Goal: Task Accomplishment & Management: Use online tool/utility

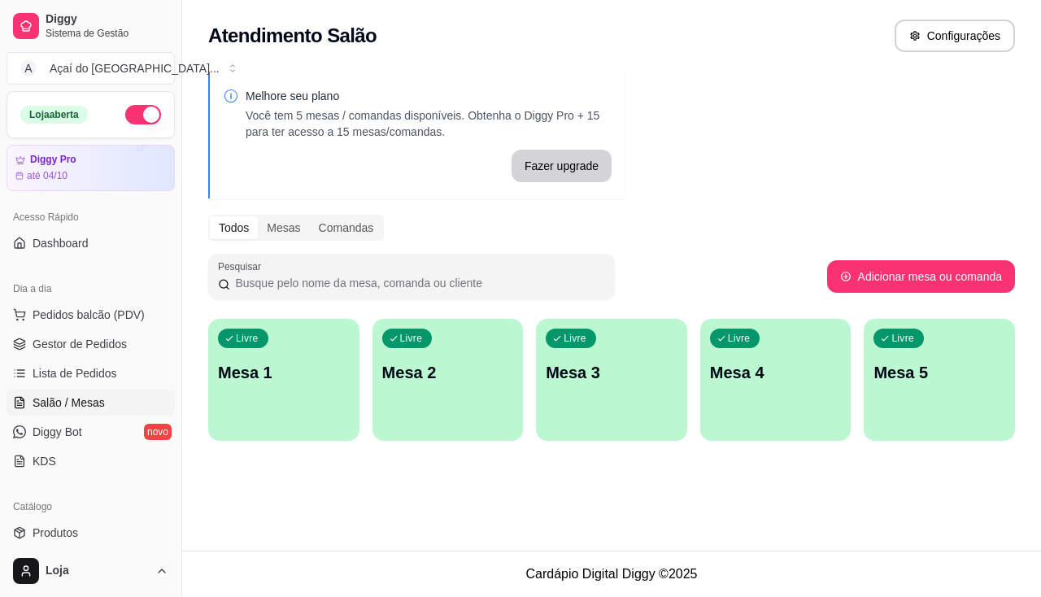
scroll to position [163, 0]
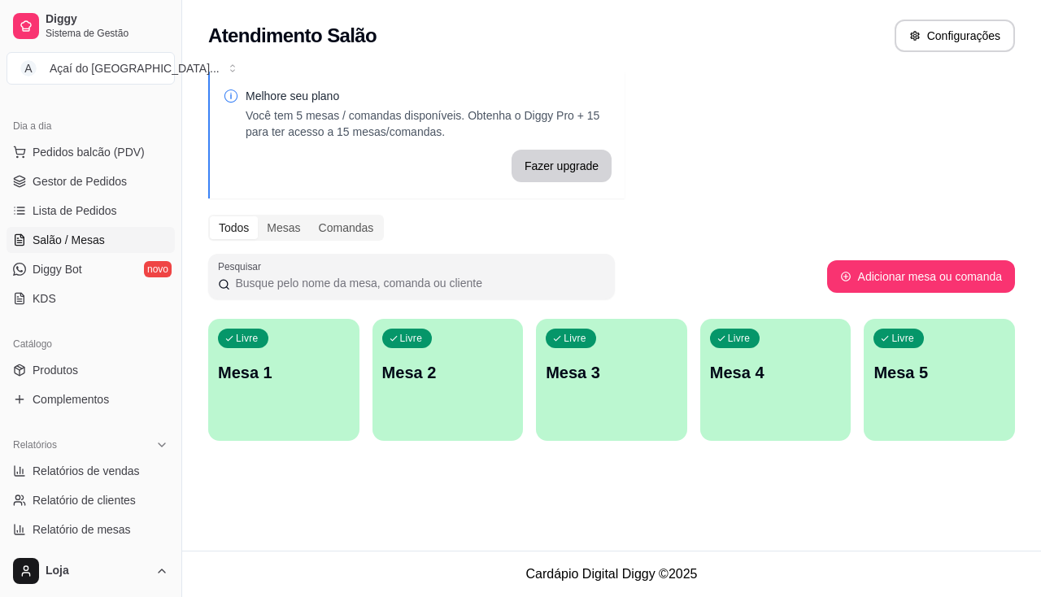
click at [286, 395] on div "Livre Mesa 1" at bounding box center [283, 370] width 151 height 102
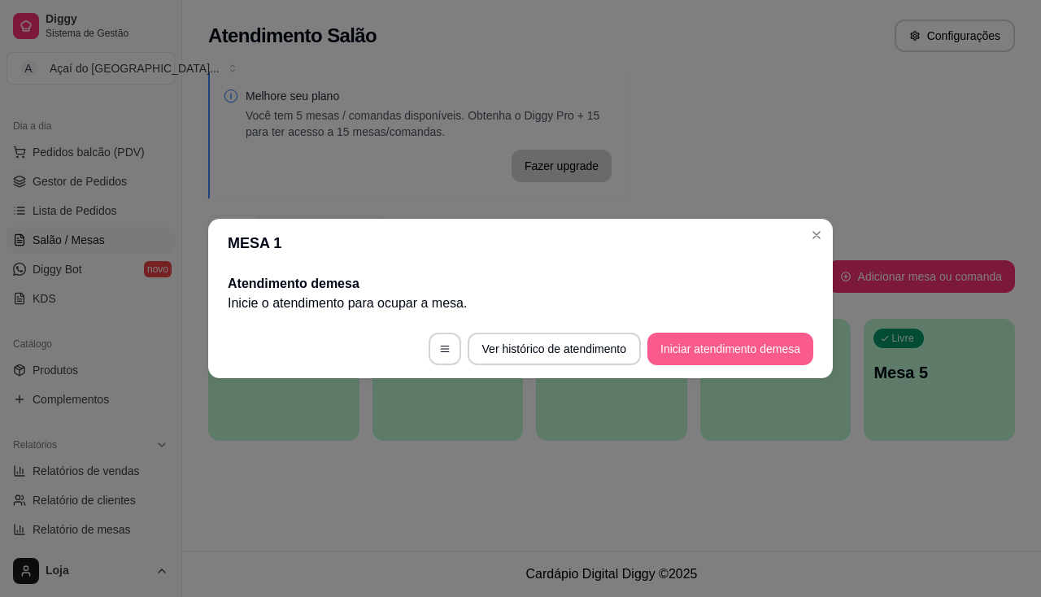
click at [689, 348] on button "Iniciar atendimento de mesa" at bounding box center [731, 349] width 166 height 33
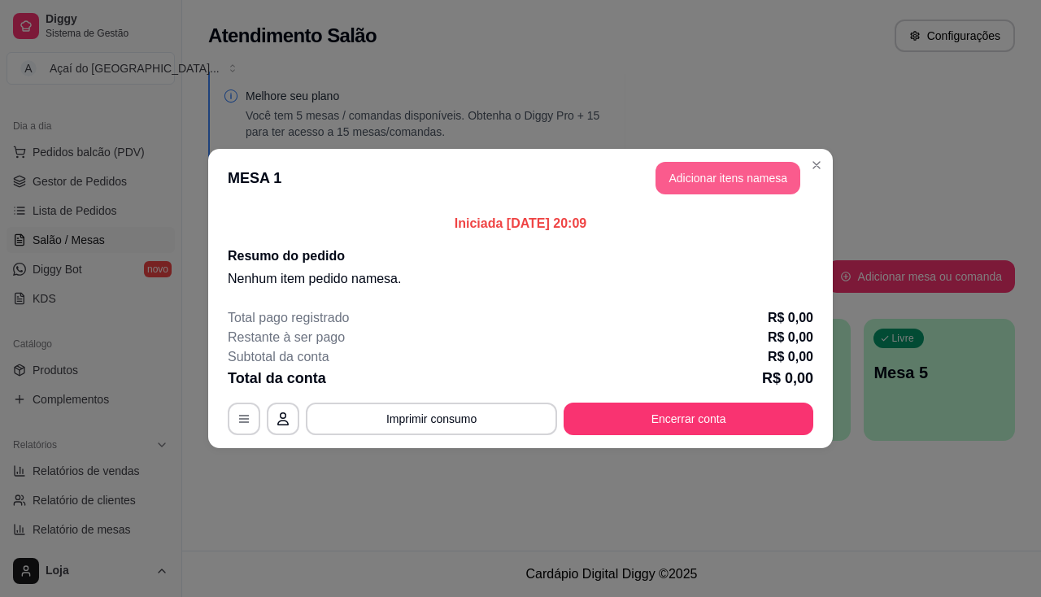
click at [772, 185] on button "Adicionar itens na mesa" at bounding box center [728, 178] width 145 height 33
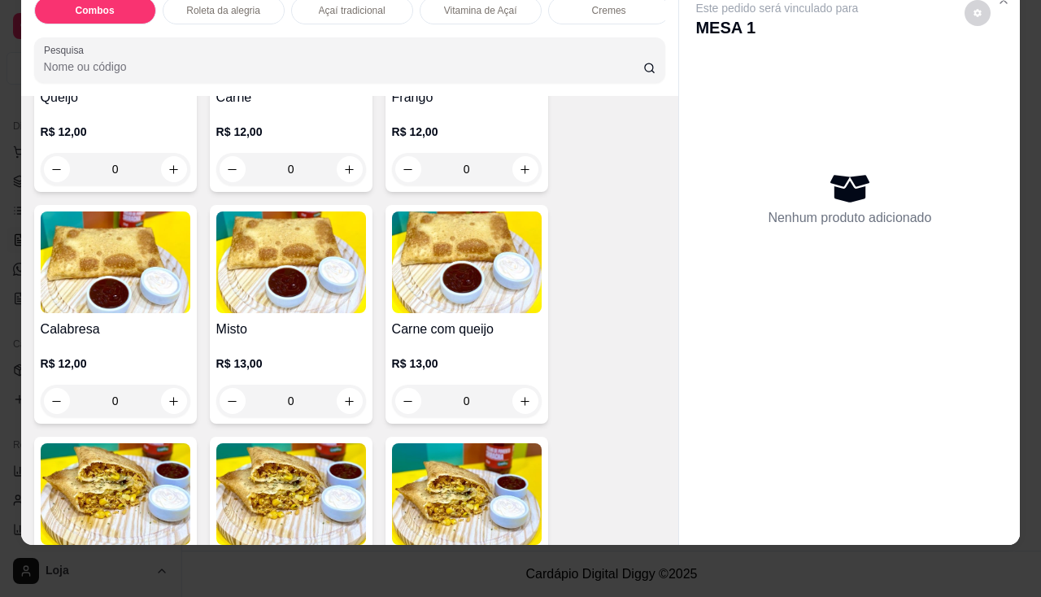
scroll to position [2278, 0]
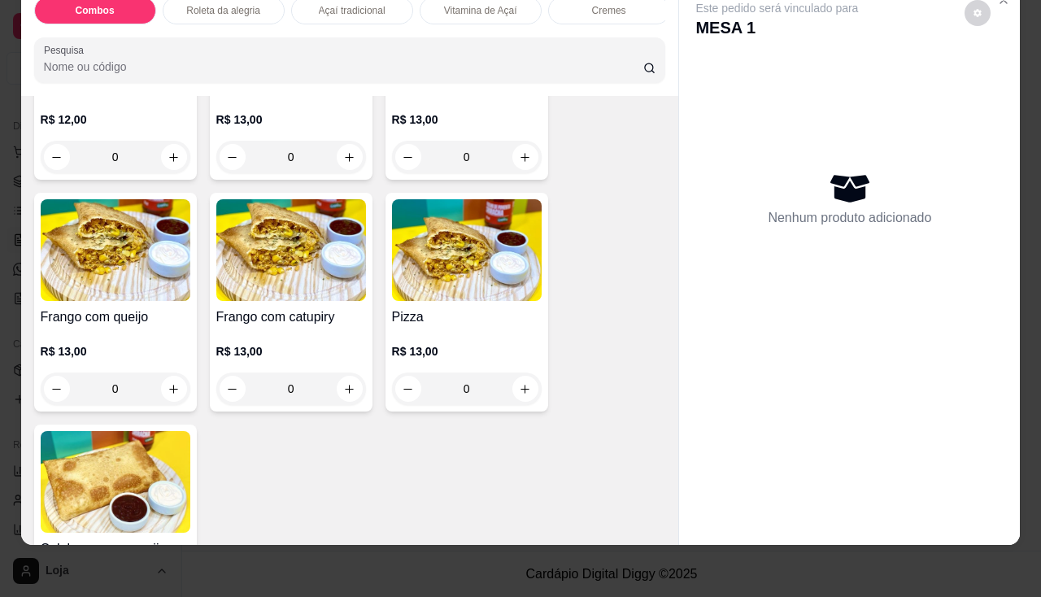
click at [517, 283] on img at bounding box center [467, 250] width 150 height 102
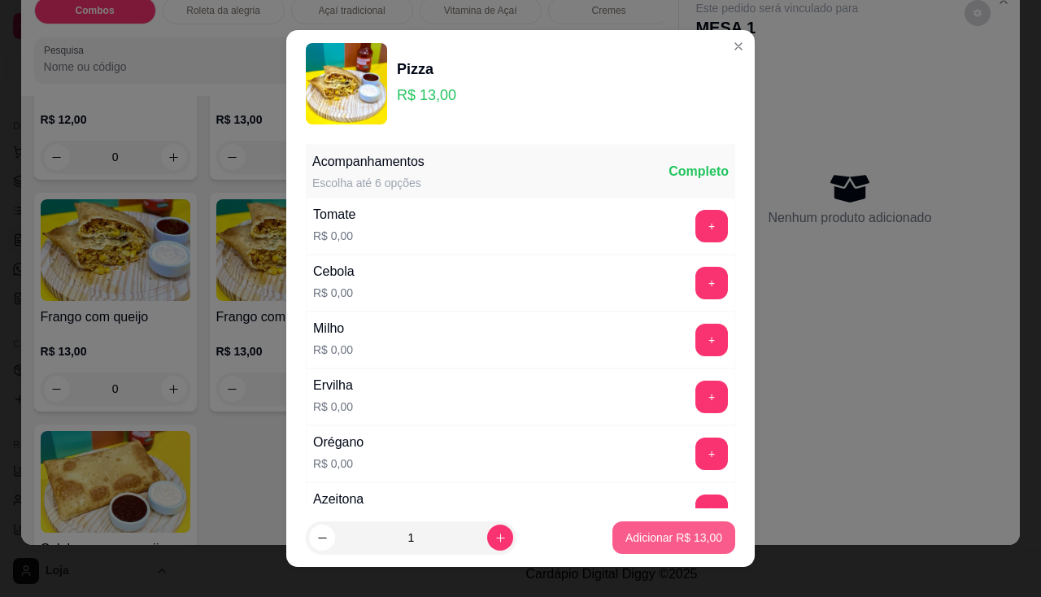
click at [696, 530] on p "Adicionar R$ 13,00" at bounding box center [674, 538] width 97 height 16
type input "1"
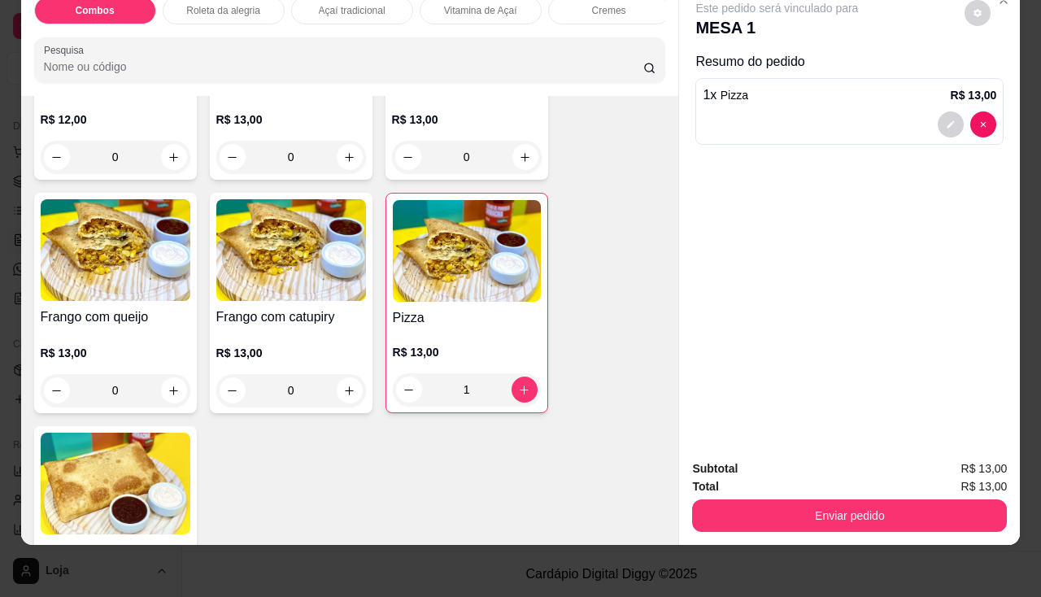
scroll to position [2034, 0]
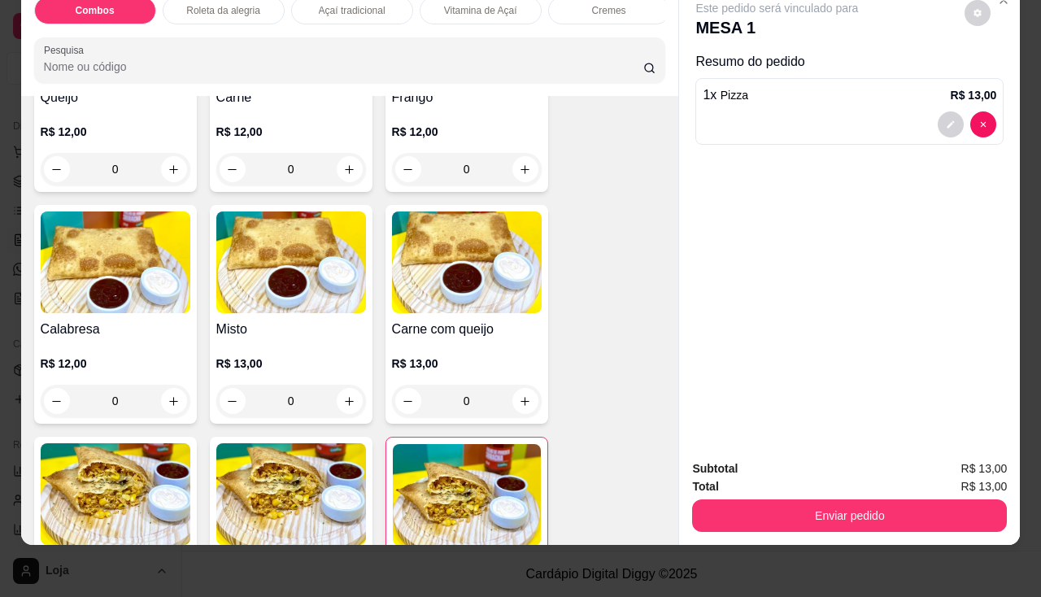
click at [404, 307] on img at bounding box center [467, 263] width 150 height 102
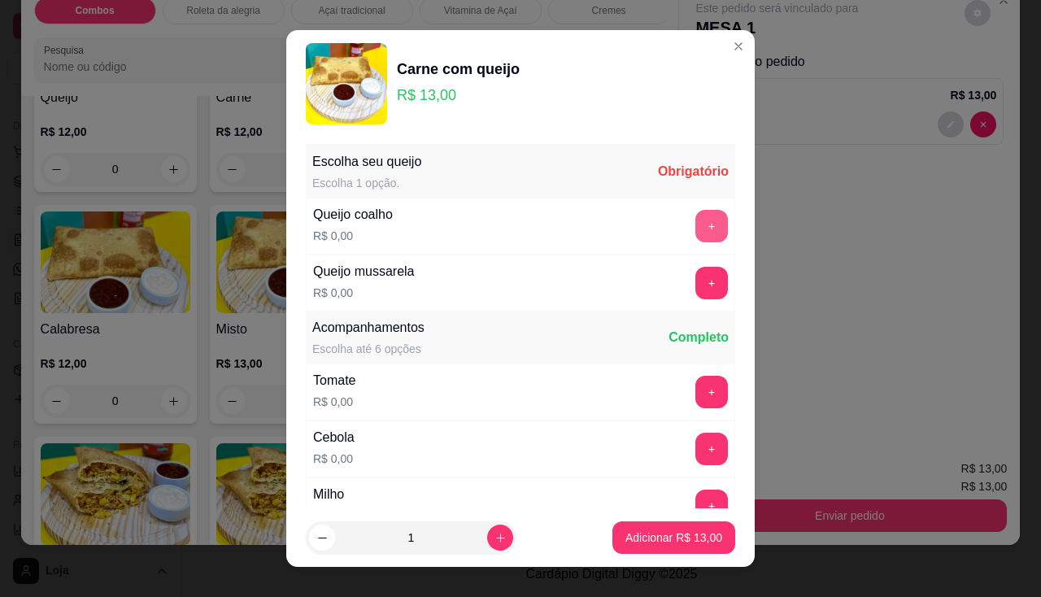
click at [696, 215] on button "+" at bounding box center [712, 226] width 33 height 33
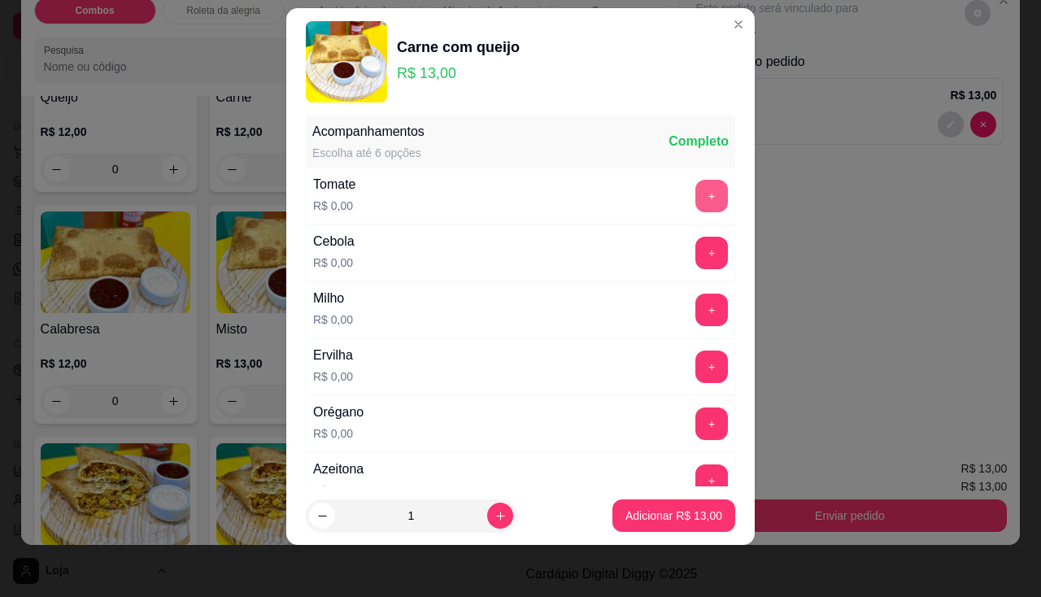
click at [696, 195] on button "+" at bounding box center [712, 196] width 33 height 33
click at [696, 249] on button "+" at bounding box center [712, 253] width 33 height 33
click at [696, 312] on button "+" at bounding box center [712, 310] width 33 height 33
click at [696, 373] on button "+" at bounding box center [712, 367] width 33 height 33
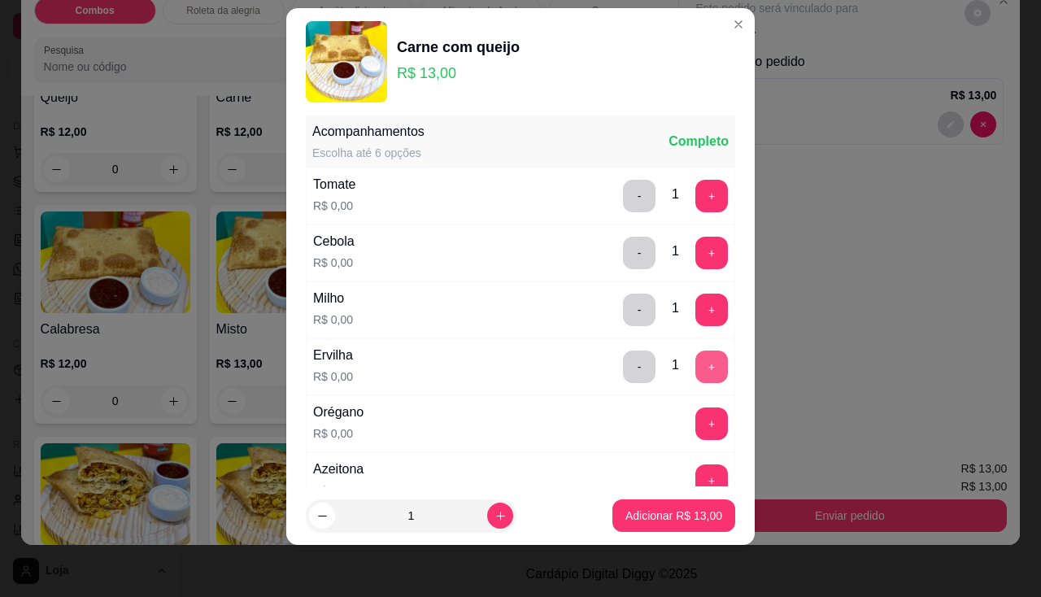
scroll to position [337, 0]
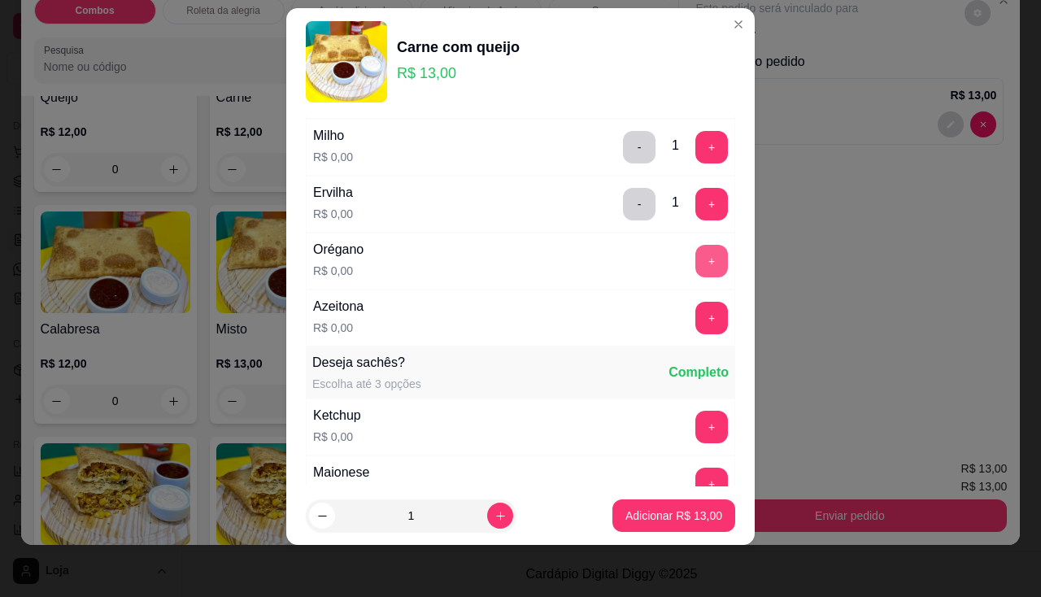
click at [696, 265] on button "+" at bounding box center [712, 261] width 33 height 33
click at [696, 315] on button "+" at bounding box center [712, 318] width 33 height 33
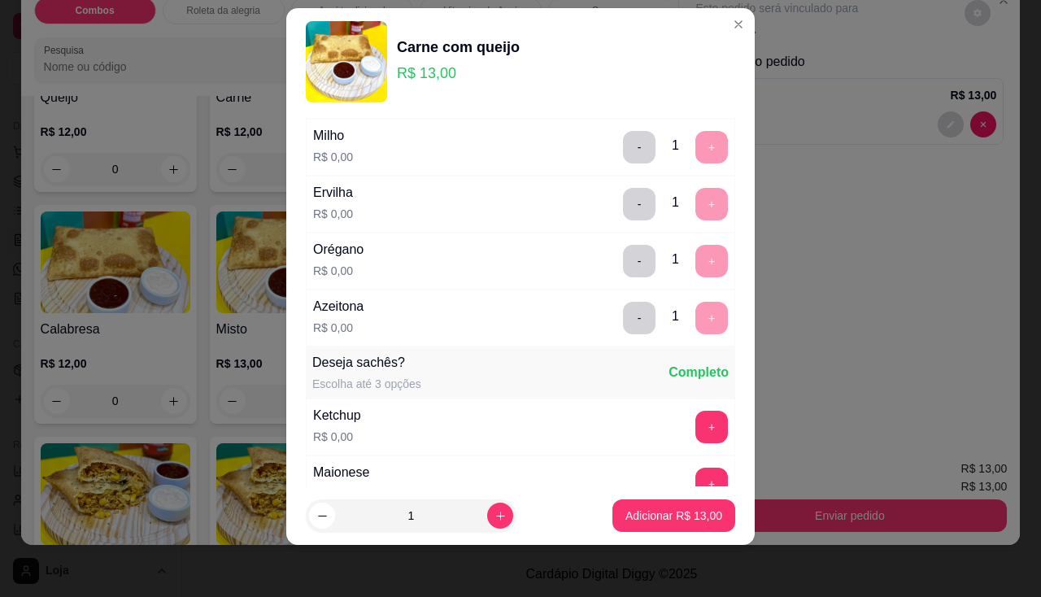
scroll to position [568, 0]
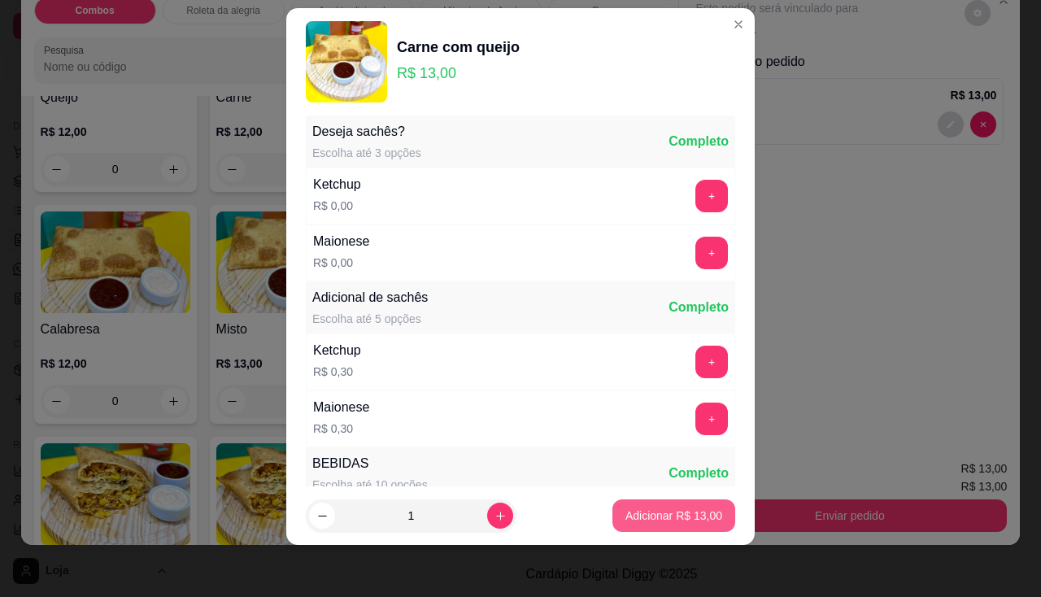
click at [690, 513] on p "Adicionar R$ 13,00" at bounding box center [674, 516] width 97 height 16
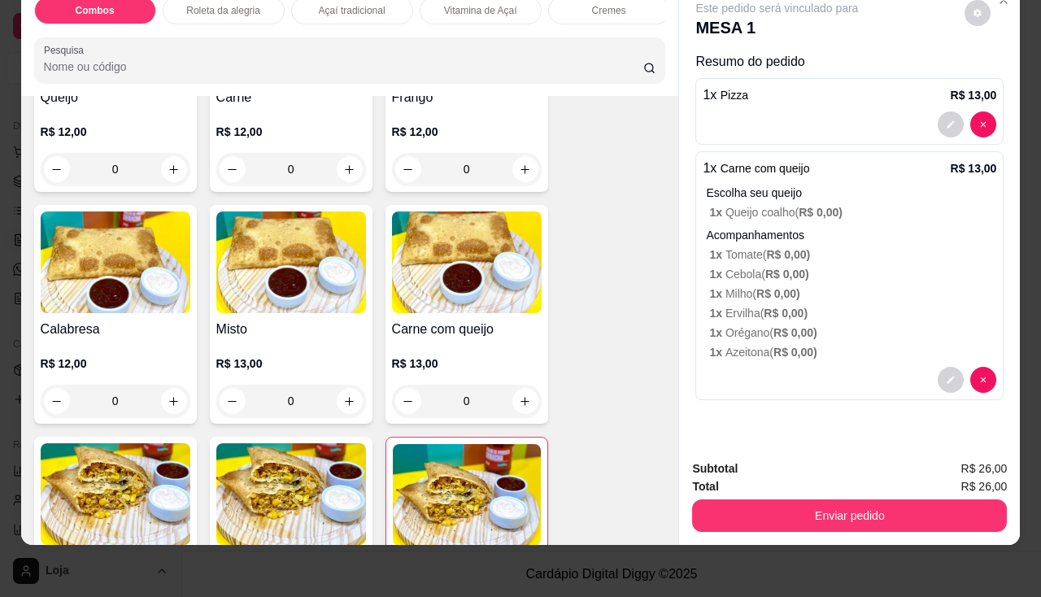
click at [467, 291] on img at bounding box center [467, 263] width 150 height 102
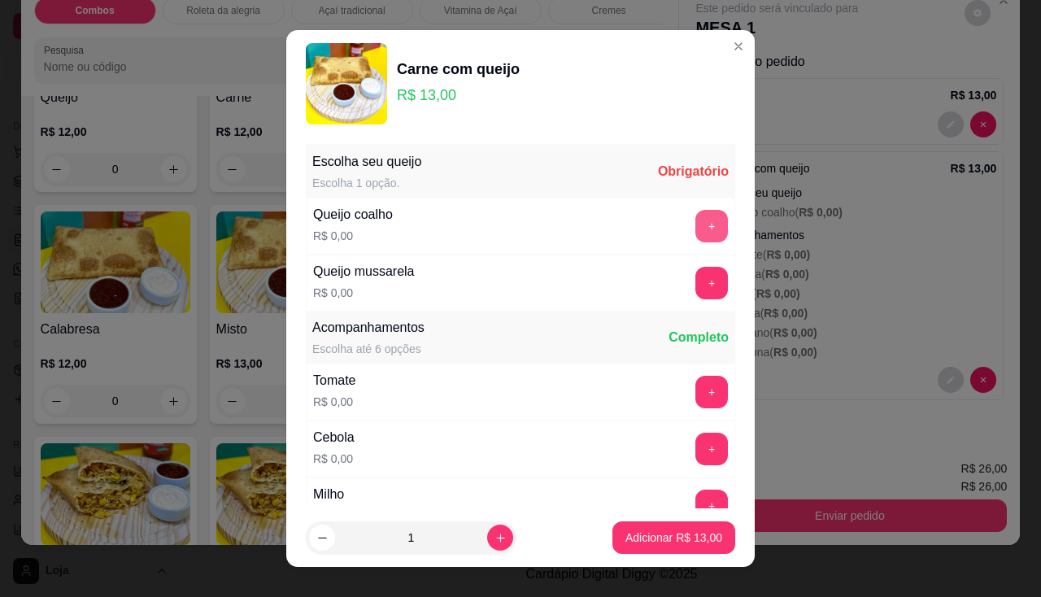
click at [696, 220] on button "+" at bounding box center [712, 226] width 33 height 33
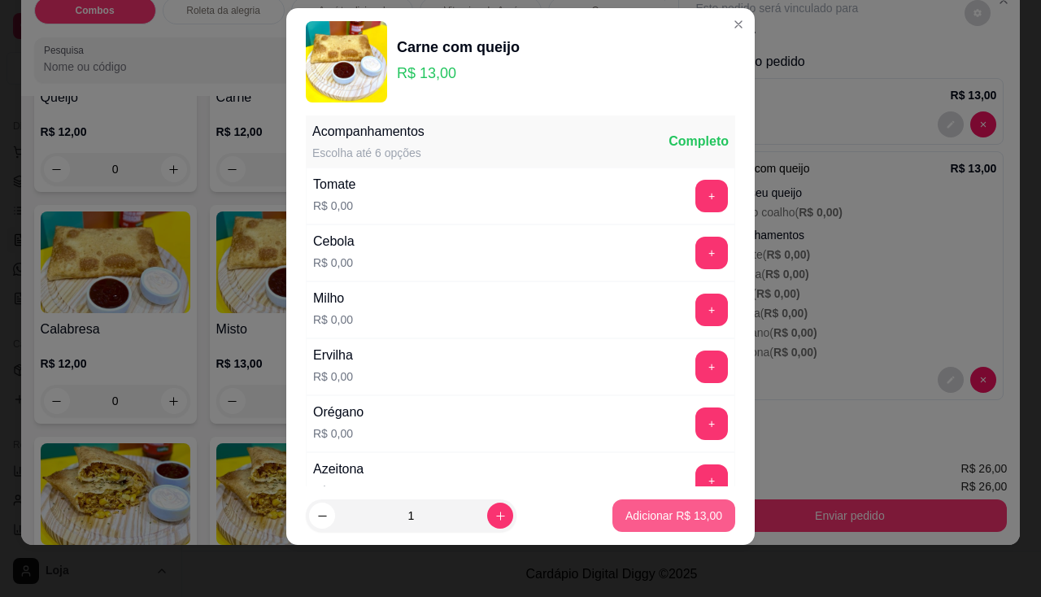
click at [683, 501] on button "Adicionar R$ 13,00" at bounding box center [674, 515] width 123 height 33
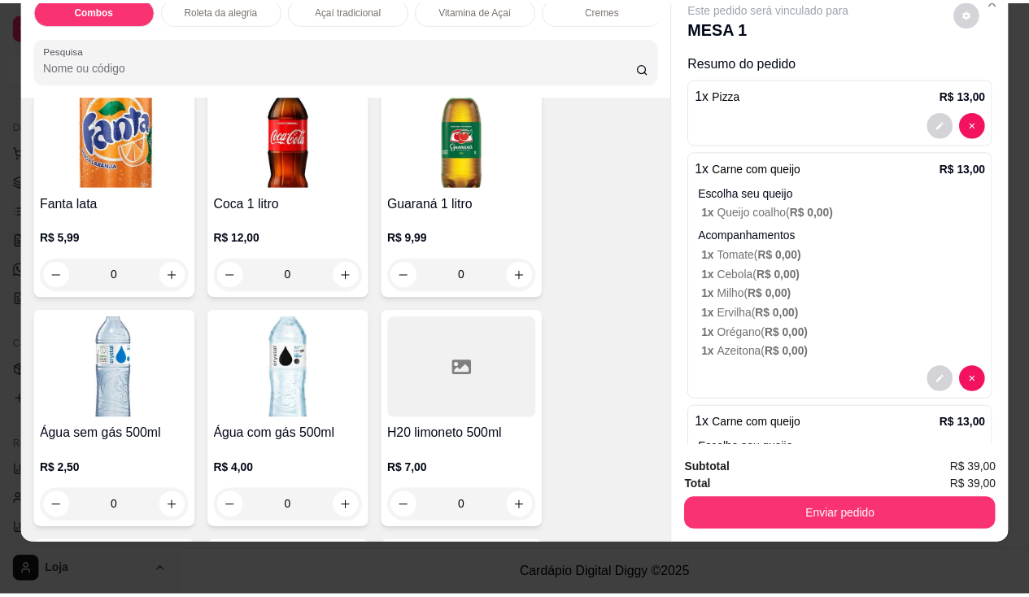
scroll to position [4474, 0]
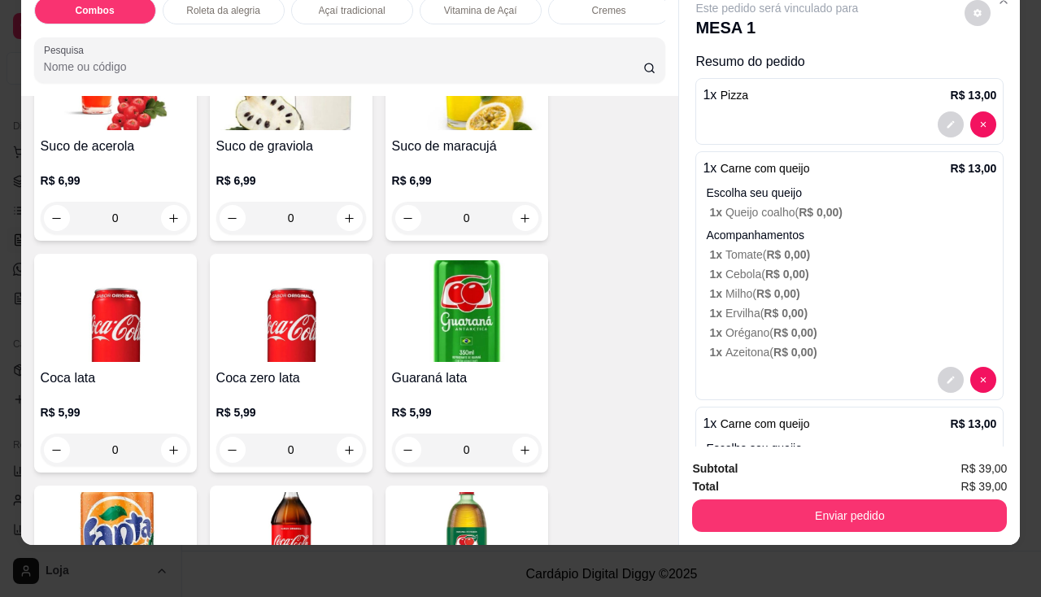
click at [255, 325] on img at bounding box center [291, 311] width 150 height 102
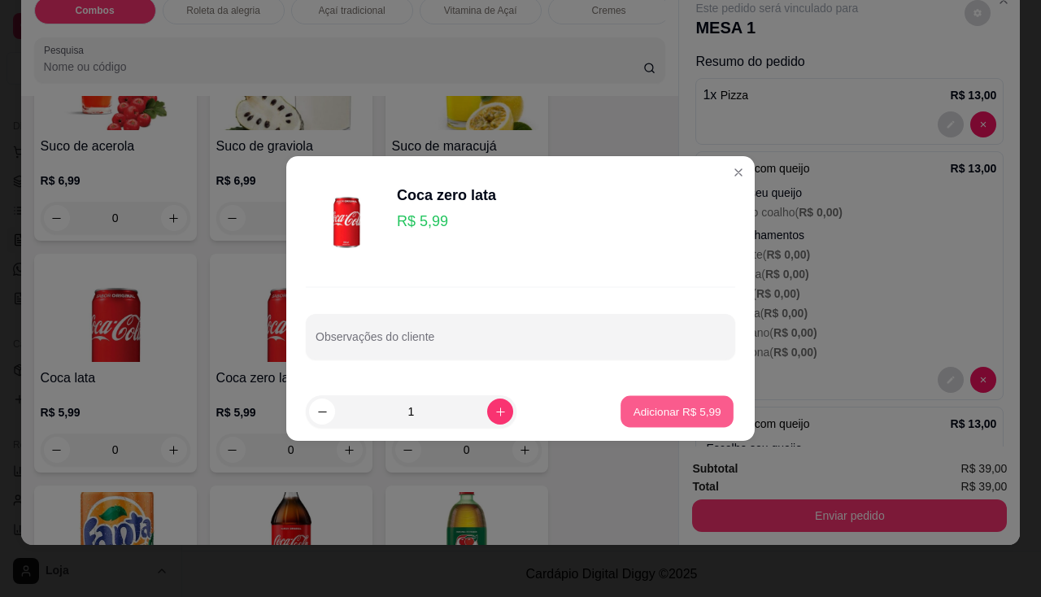
click at [633, 413] on p "Adicionar R$ 5,99" at bounding box center [677, 410] width 88 height 15
type input "1"
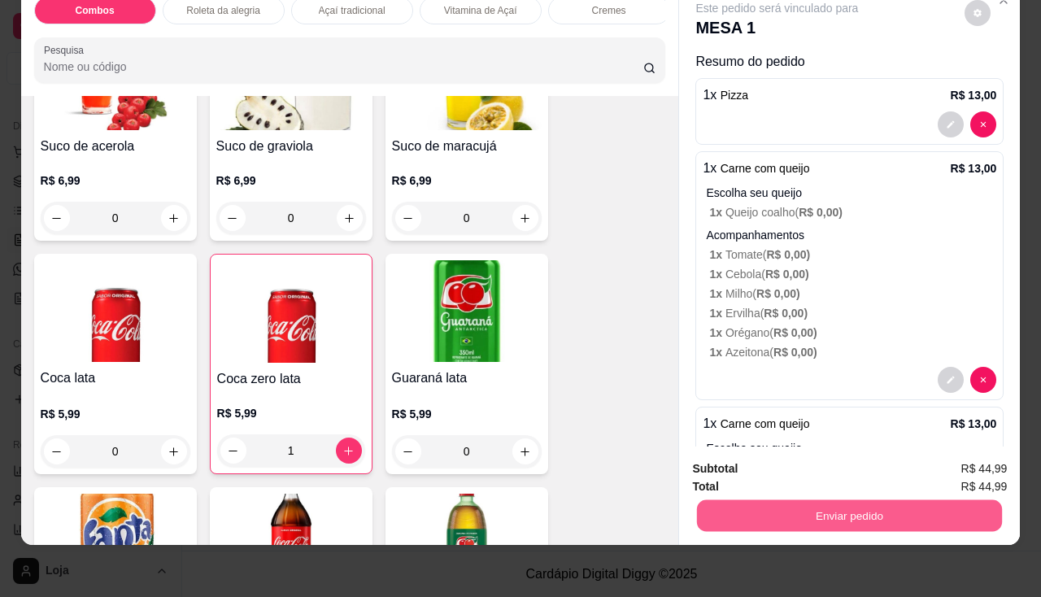
click at [754, 501] on button "Enviar pedido" at bounding box center [849, 516] width 305 height 32
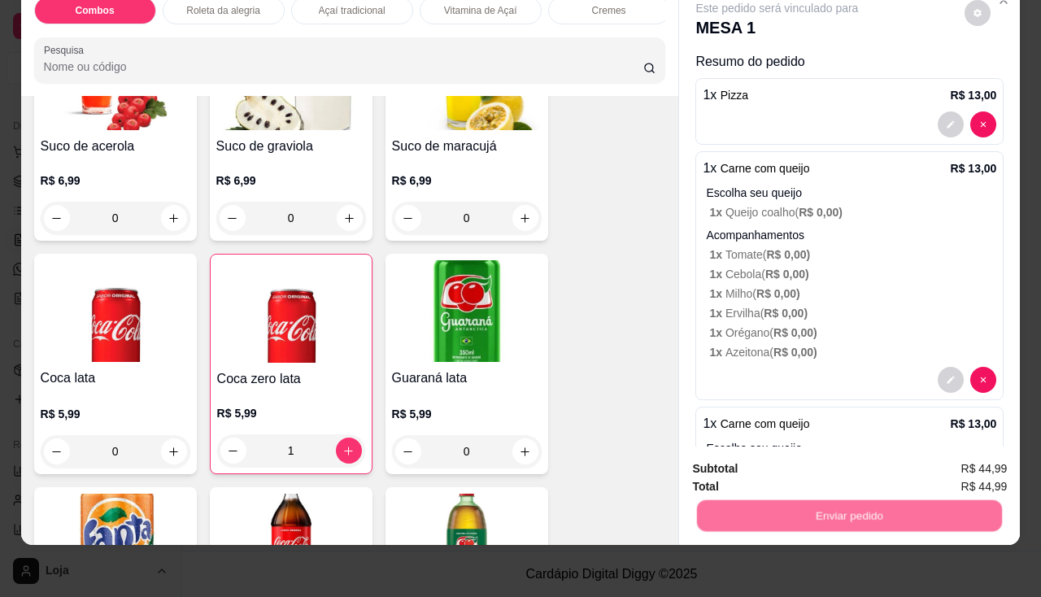
click at [779, 471] on button "Não registrar e enviar pedido" at bounding box center [796, 464] width 169 height 31
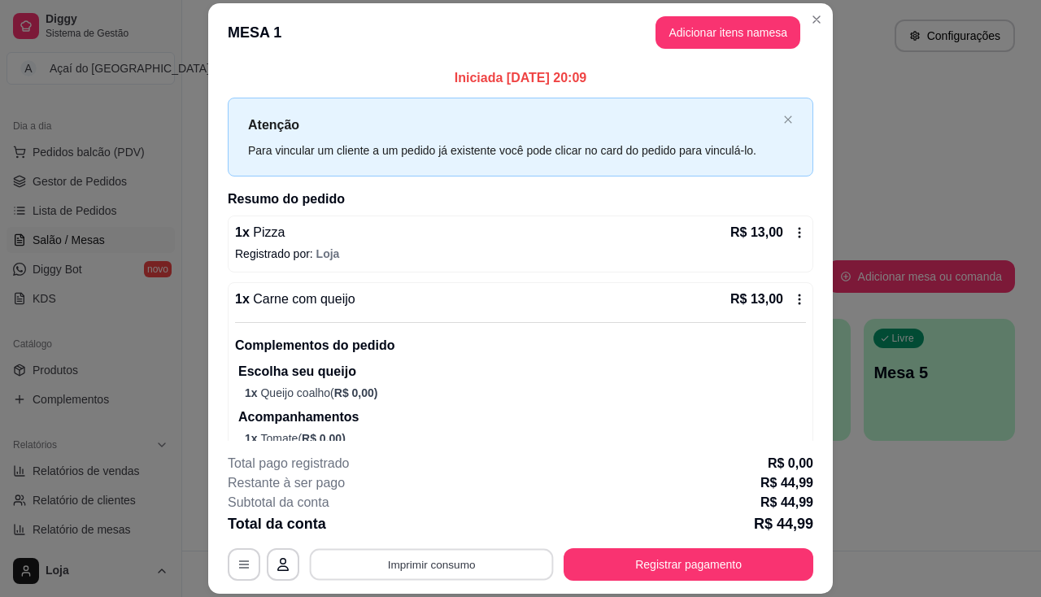
click at [473, 562] on button "Imprimir consumo" at bounding box center [432, 565] width 244 height 32
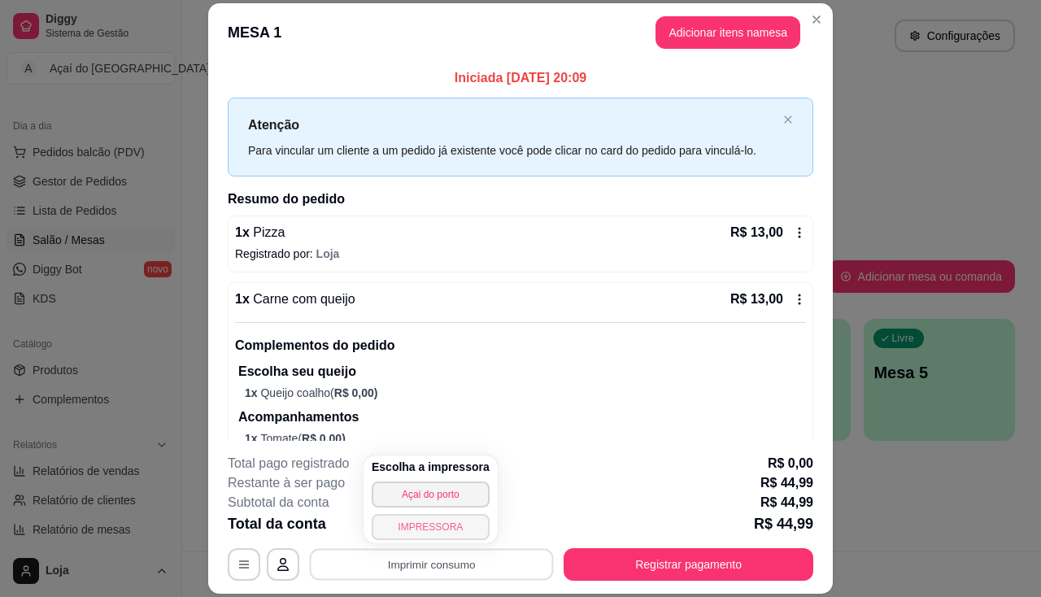
click at [377, 521] on button "IMPRESSORA" at bounding box center [431, 527] width 118 height 26
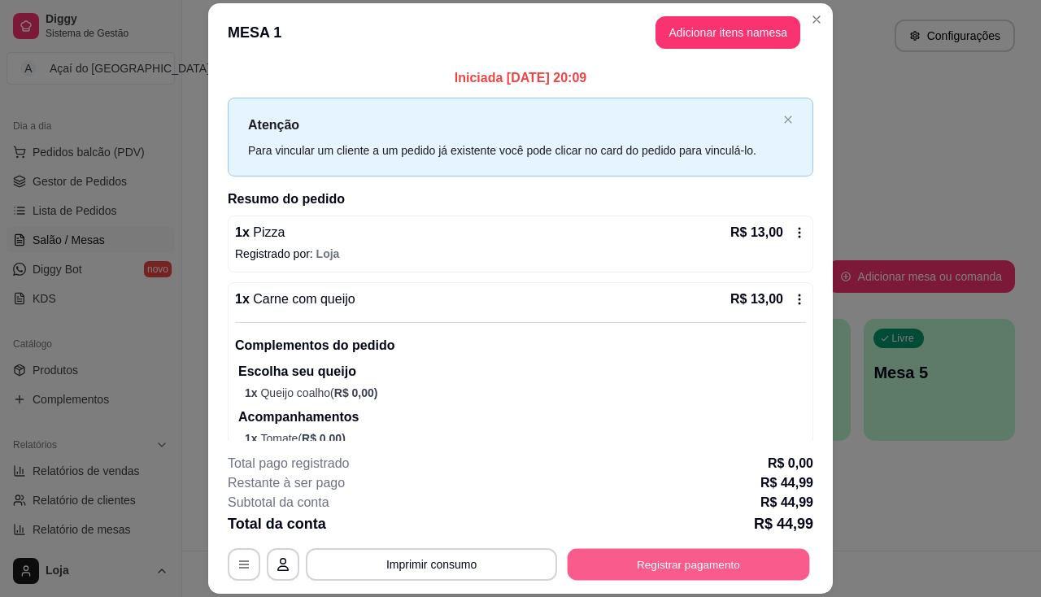
click at [739, 552] on button "Registrar pagamento" at bounding box center [689, 565] width 242 height 32
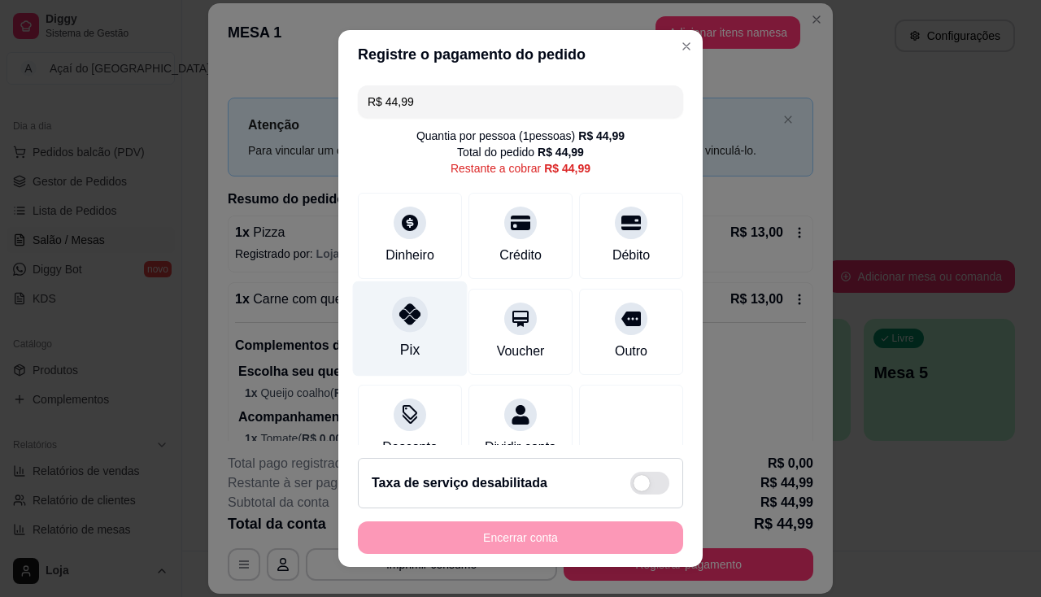
click at [408, 316] on icon at bounding box center [409, 313] width 21 height 21
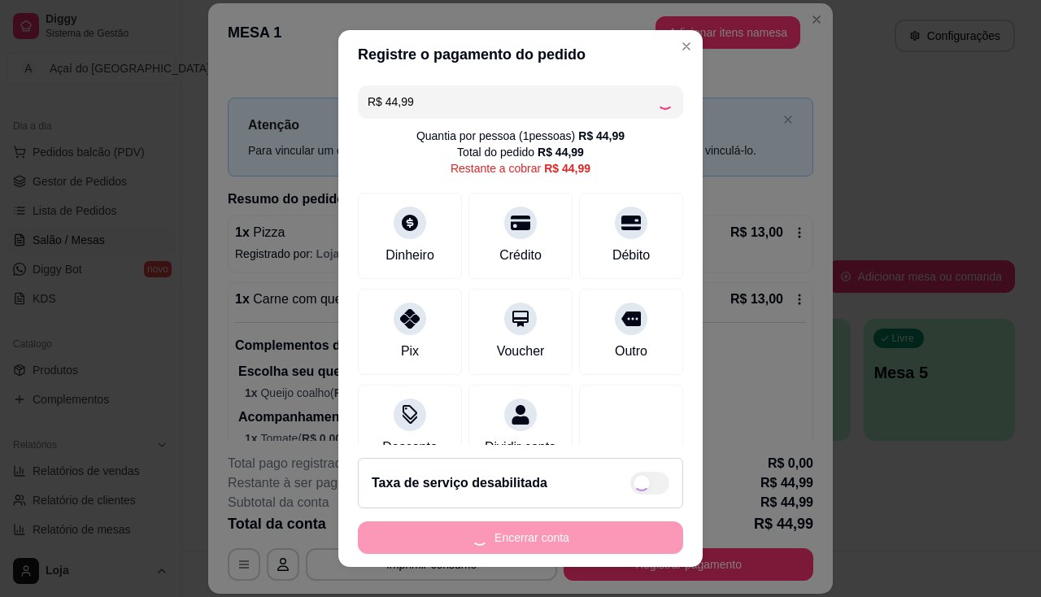
type input "R$ 0,00"
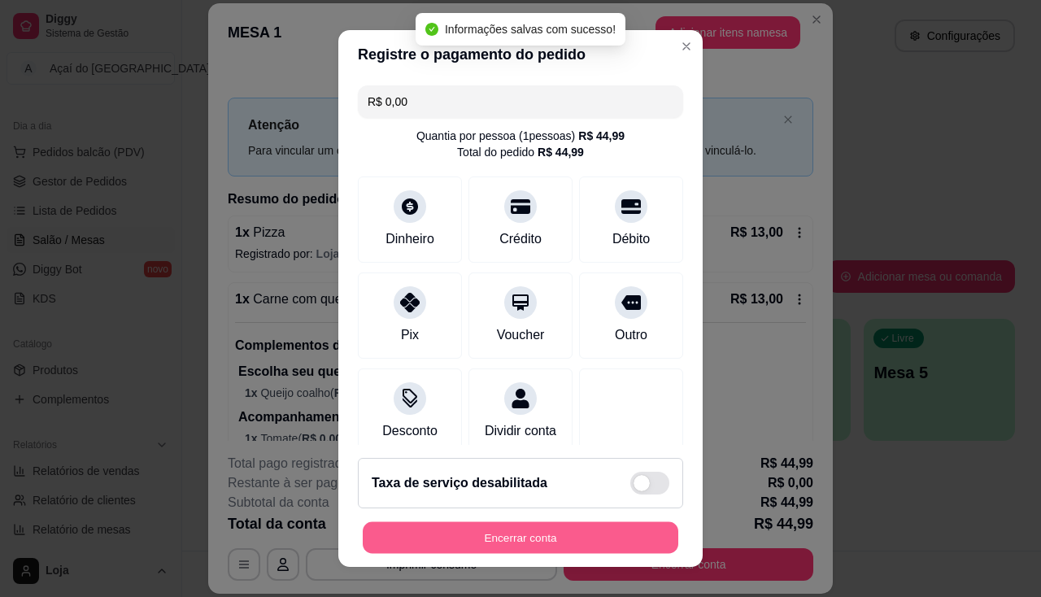
click at [575, 545] on button "Encerrar conta" at bounding box center [521, 538] width 316 height 32
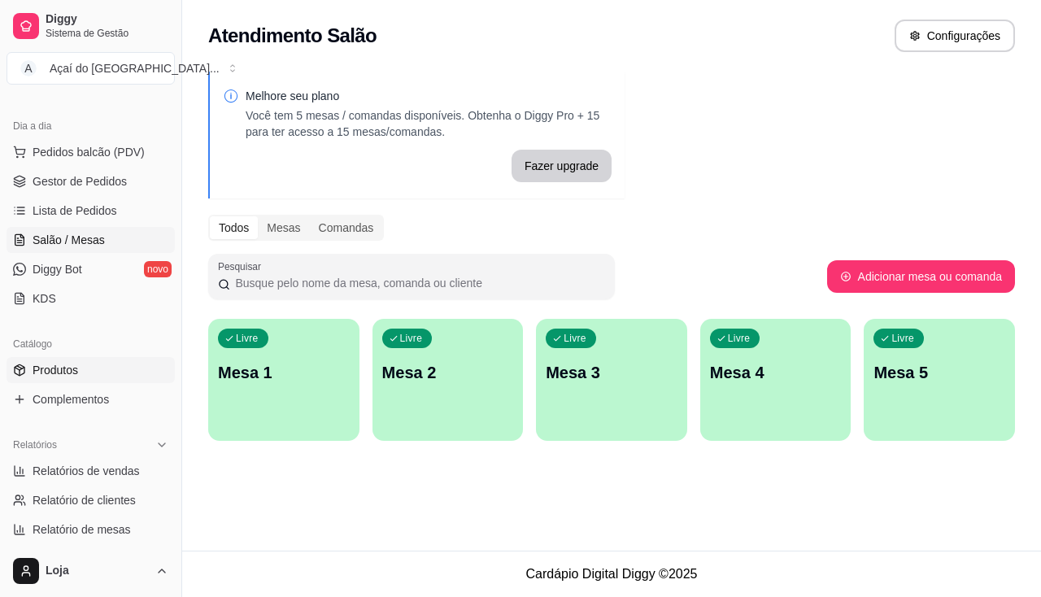
click at [94, 375] on link "Produtos" at bounding box center [91, 370] width 168 height 26
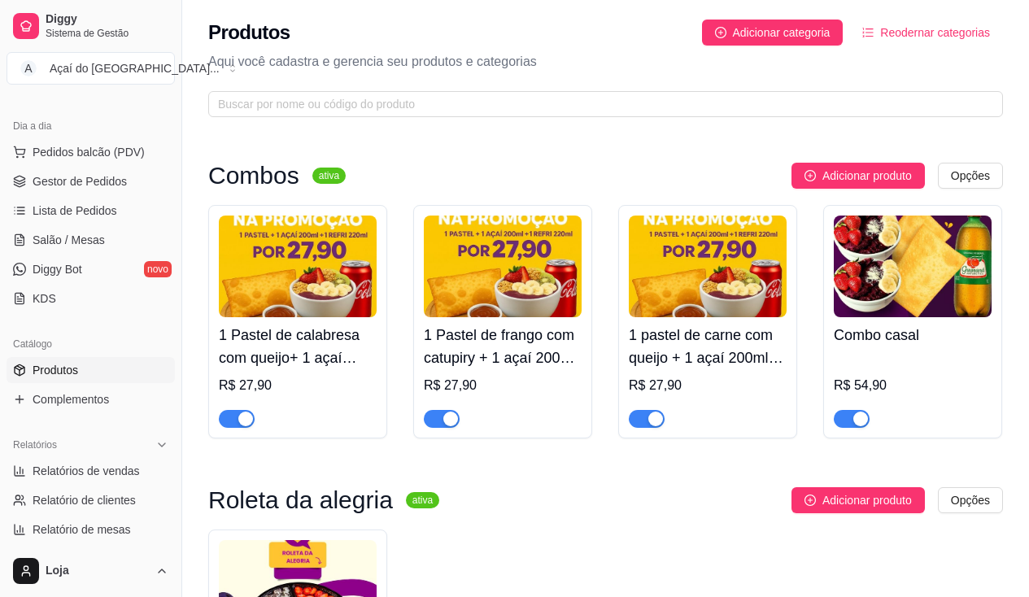
click at [657, 411] on span "button" at bounding box center [647, 419] width 36 height 18
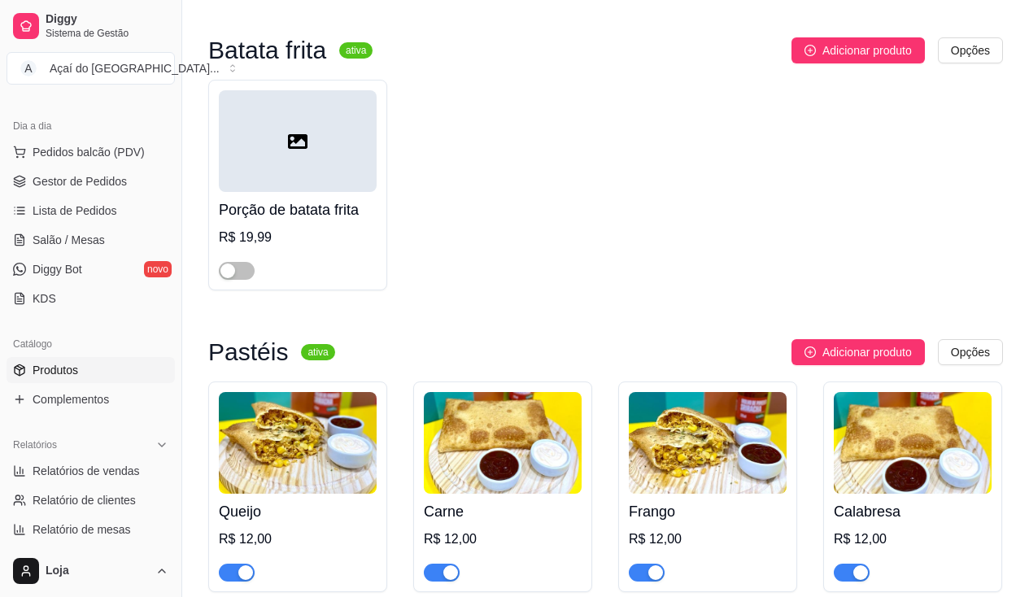
scroll to position [2196, 0]
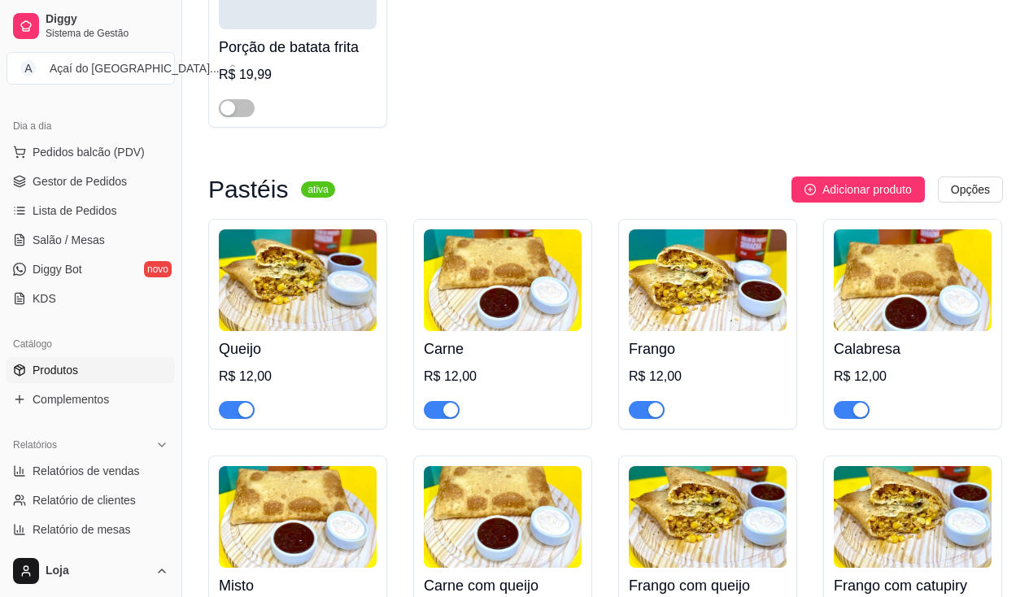
click at [456, 415] on div "button" at bounding box center [450, 410] width 15 height 15
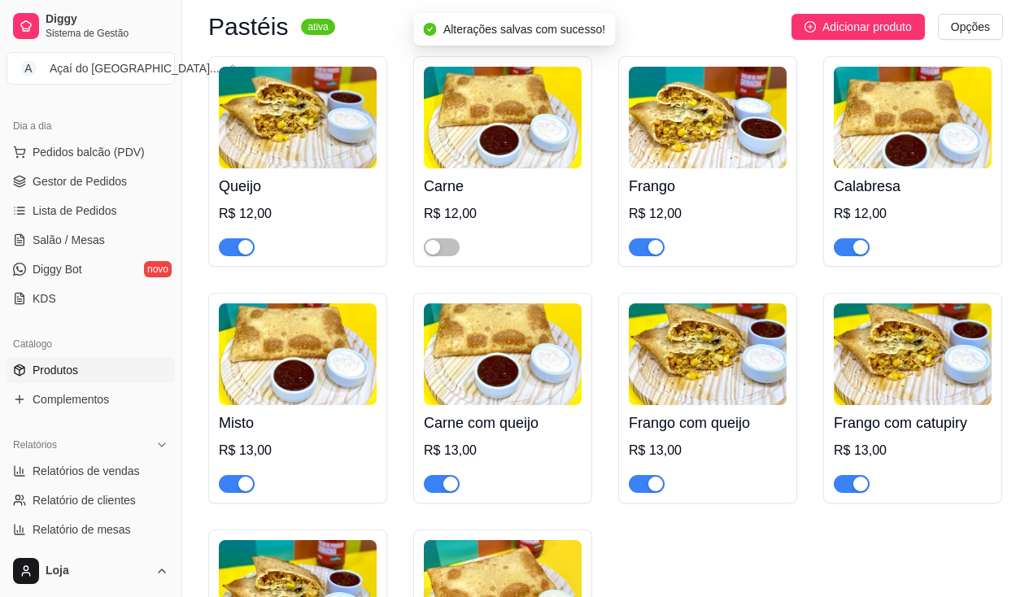
click at [457, 491] on div "button" at bounding box center [450, 484] width 15 height 15
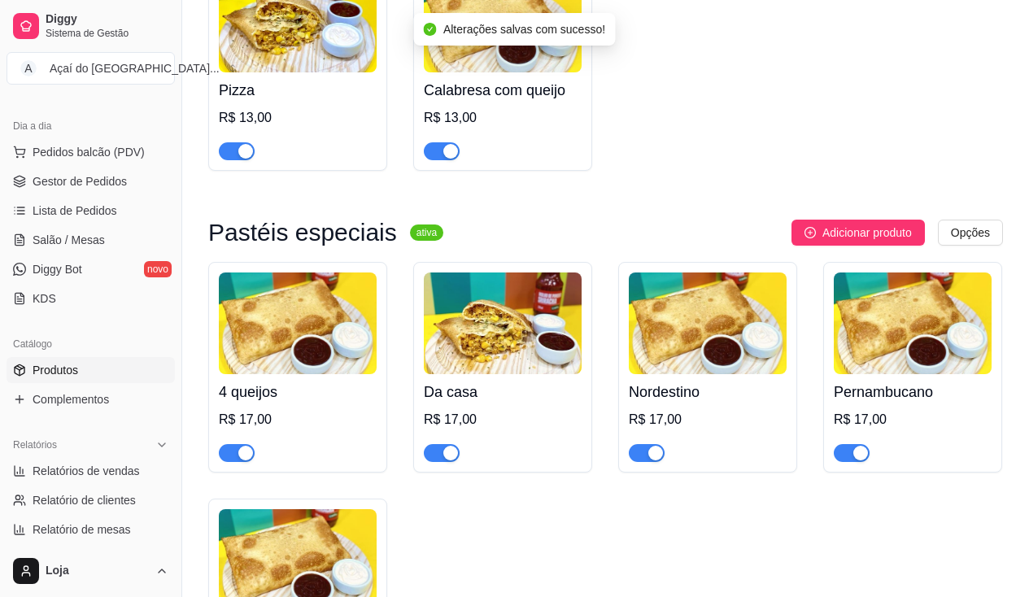
scroll to position [3091, 0]
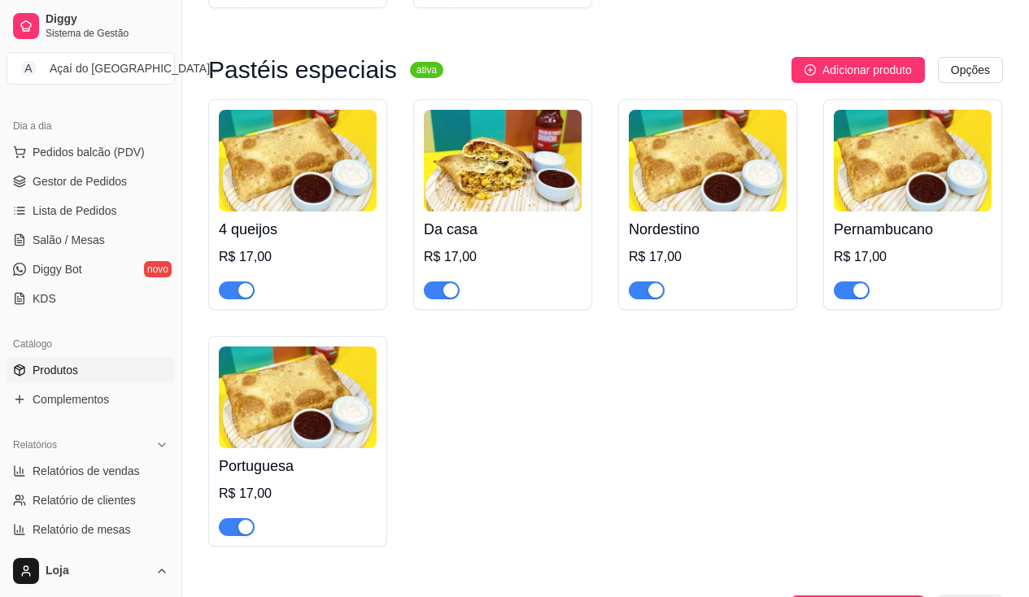
click at [867, 298] on div "button" at bounding box center [860, 290] width 15 height 15
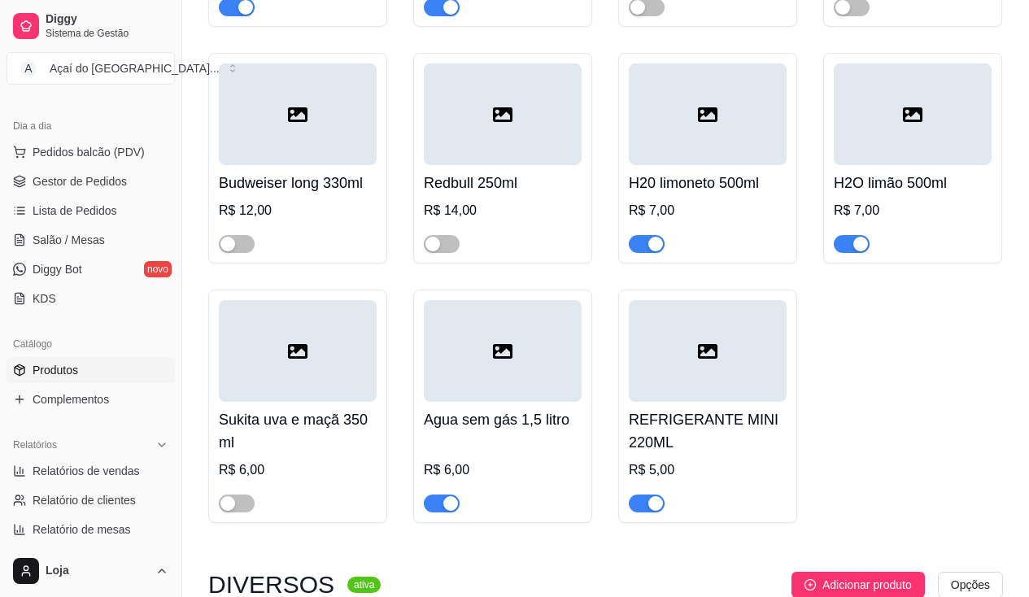
scroll to position [5860, 0]
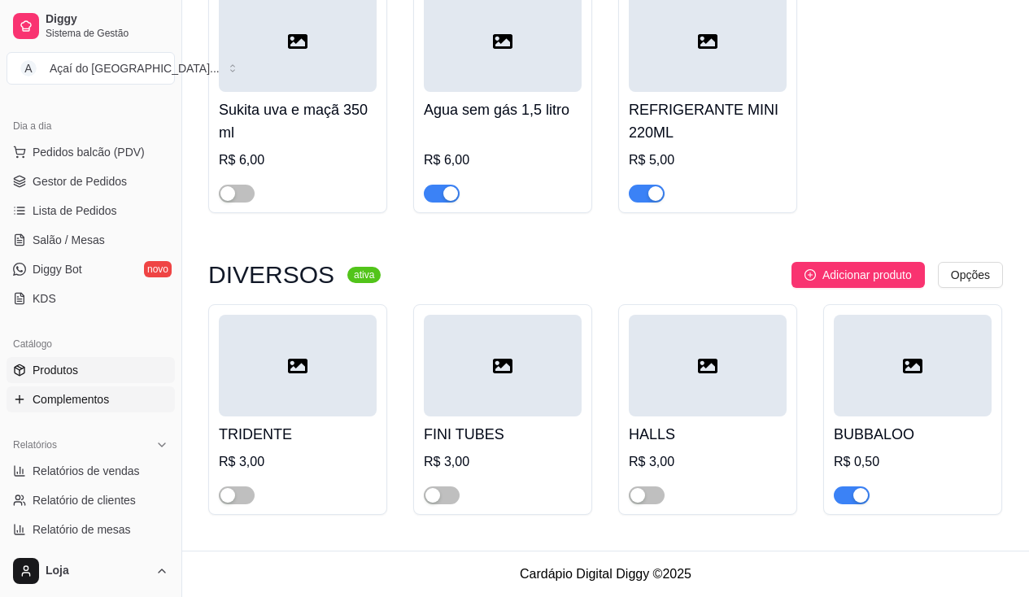
click at [50, 407] on span "Complementos" at bounding box center [71, 399] width 76 height 16
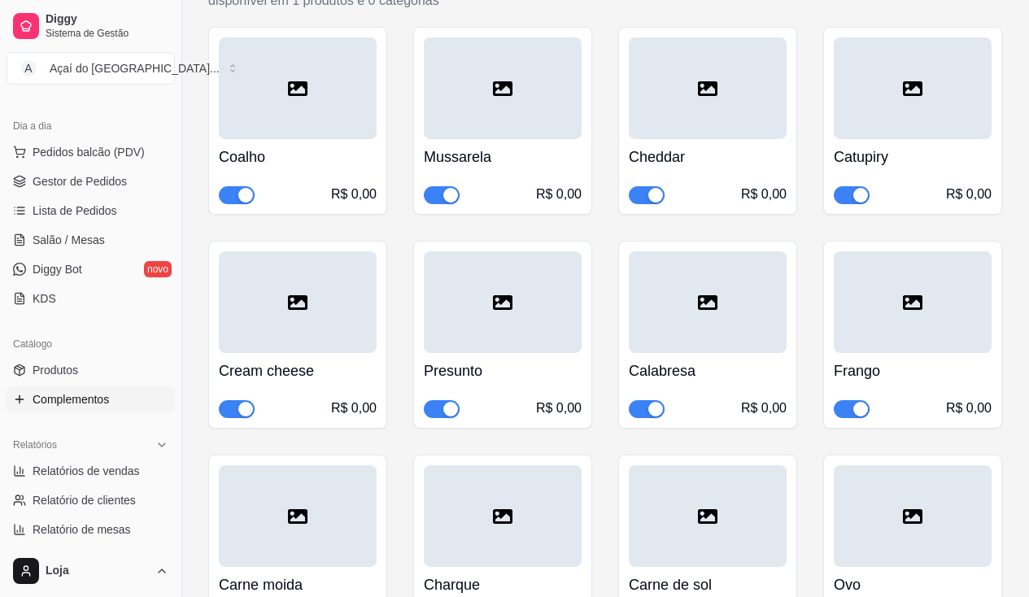
scroll to position [5369, 0]
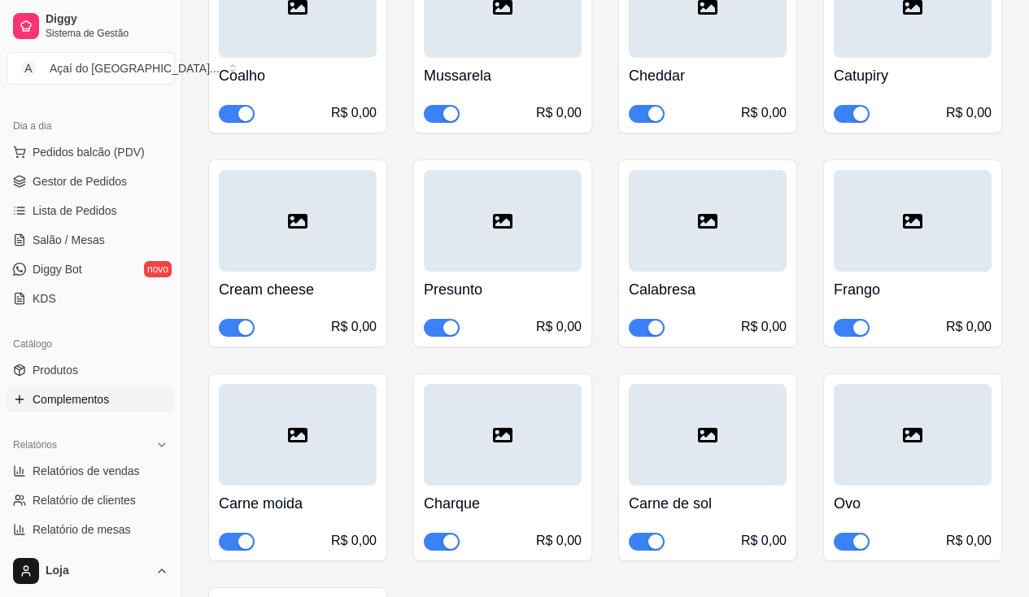
click at [251, 534] on div "button" at bounding box center [245, 541] width 15 height 15
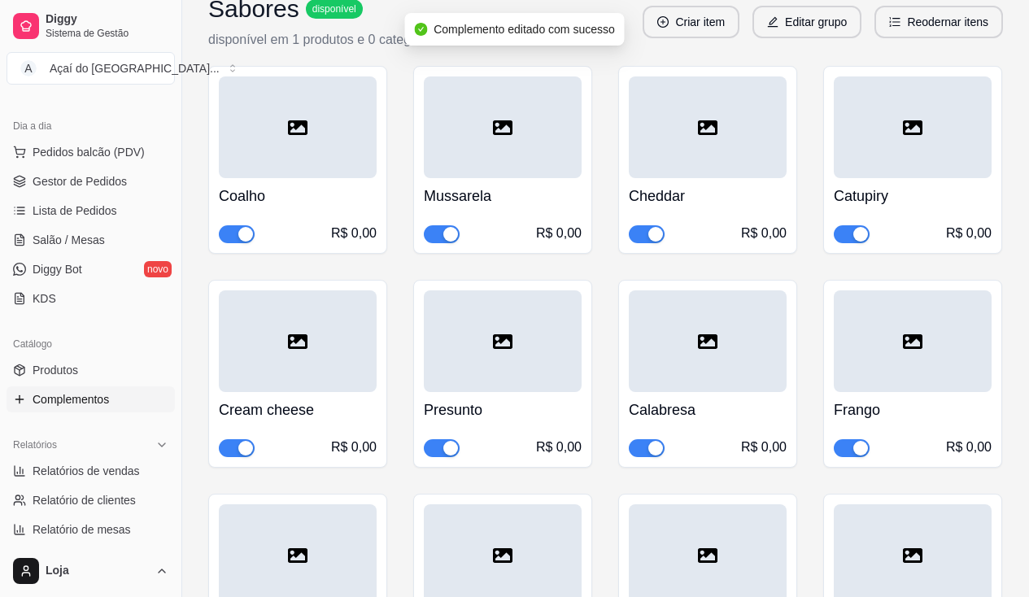
scroll to position [6264, 0]
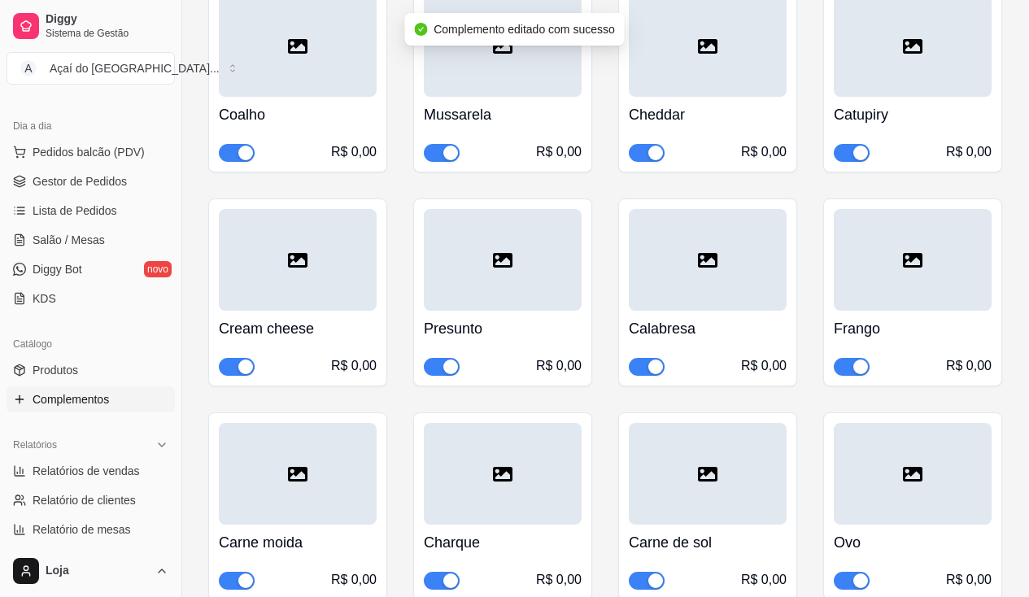
click at [245, 574] on div "button" at bounding box center [245, 581] width 15 height 15
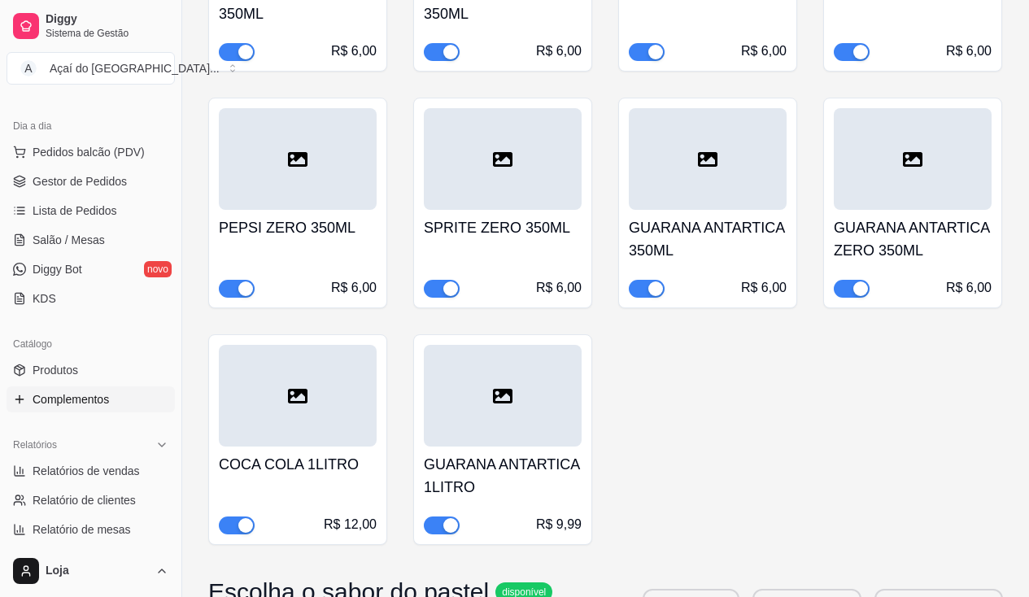
scroll to position [7403, 0]
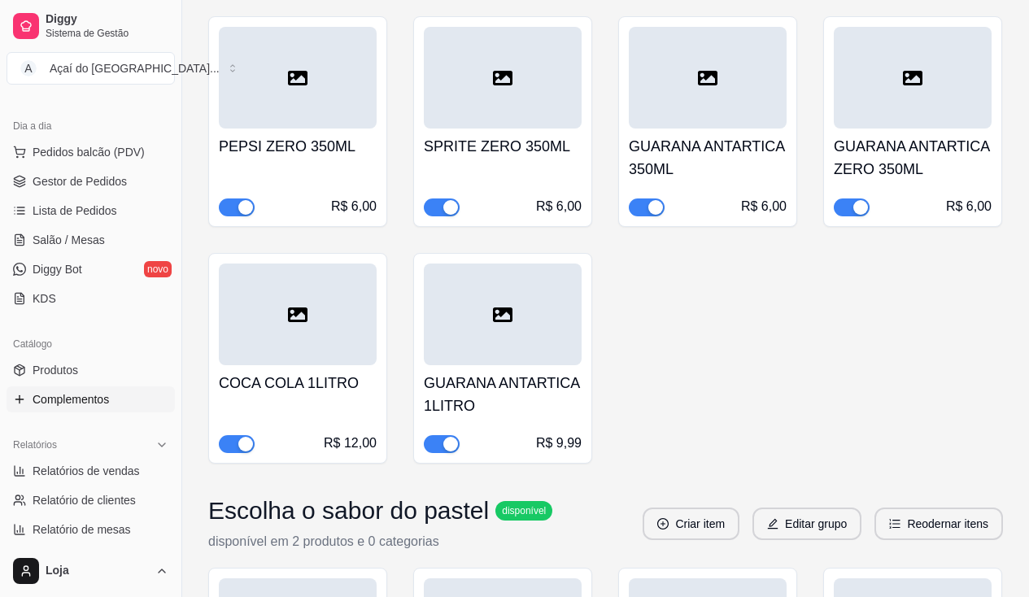
click at [455, 437] on div "button" at bounding box center [450, 444] width 15 height 15
